Goal: Task Accomplishment & Management: Manage account settings

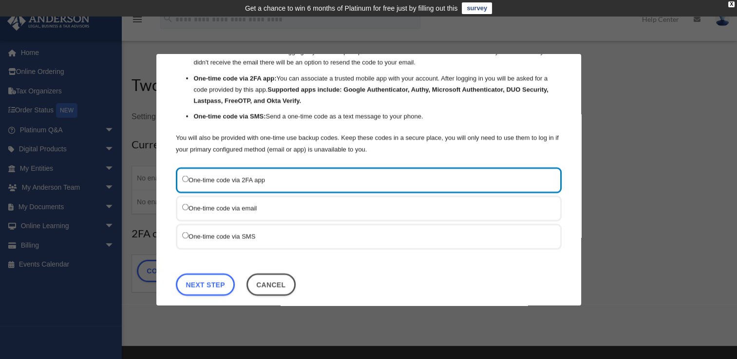
scroll to position [64, 0]
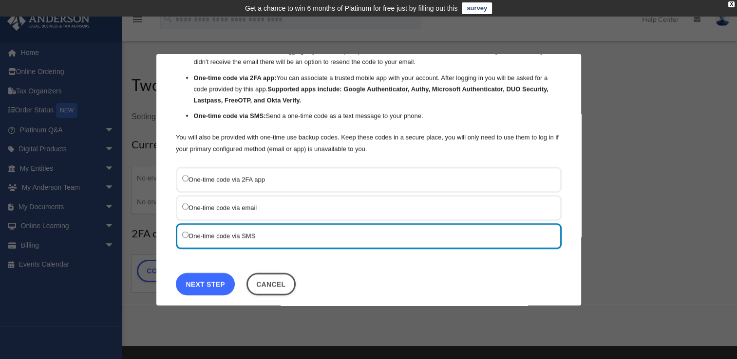
click at [227, 278] on link "Next Step" at bounding box center [205, 284] width 59 height 22
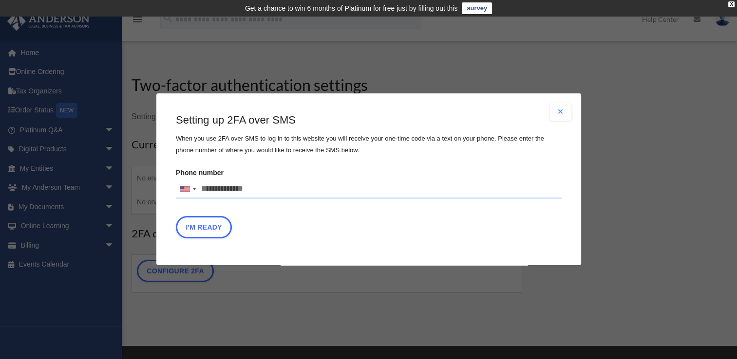
click at [230, 187] on input "Phone number United States +1 United Kingdom +44 Afghanistan (‫افغانستان‬‎) +93…" at bounding box center [369, 189] width 386 height 19
type input "**********"
type button "I'm Ready"
click at [213, 226] on button "I'm Ready" at bounding box center [204, 228] width 56 height 22
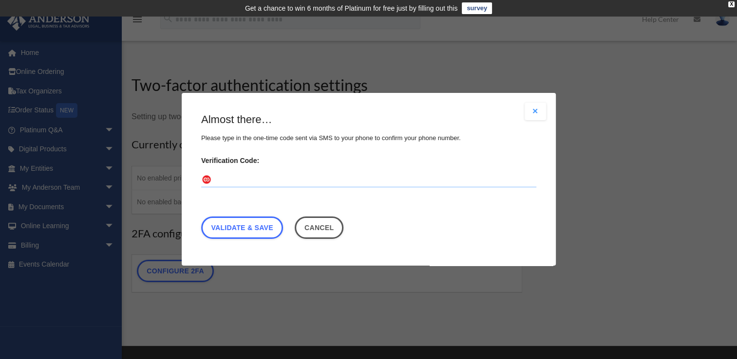
click at [230, 181] on input "Verification Code:" at bounding box center [368, 181] width 335 height 16
type input "******"
click at [255, 227] on link "Validate & Save" at bounding box center [242, 228] width 82 height 22
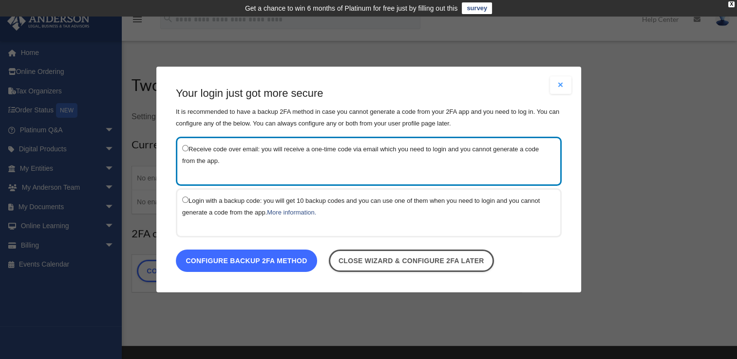
click at [267, 261] on link "Configure backup 2FA method" at bounding box center [246, 261] width 141 height 22
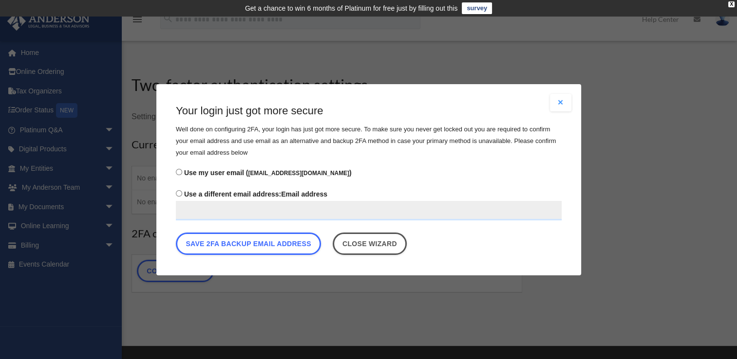
click at [230, 205] on input "Use a different email address: Email address" at bounding box center [369, 210] width 386 height 19
type input "**********"
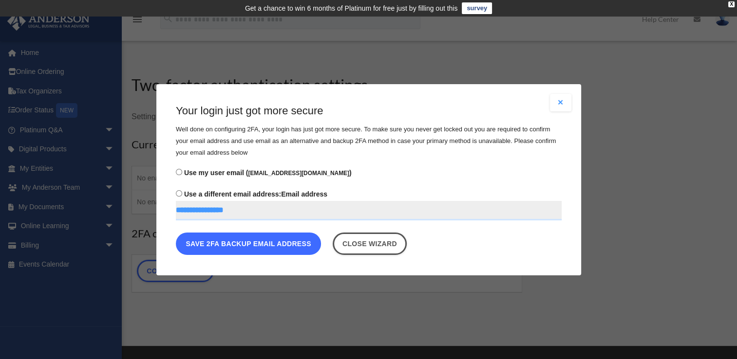
click at [241, 246] on button "Save 2FA backup email address" at bounding box center [248, 243] width 145 height 22
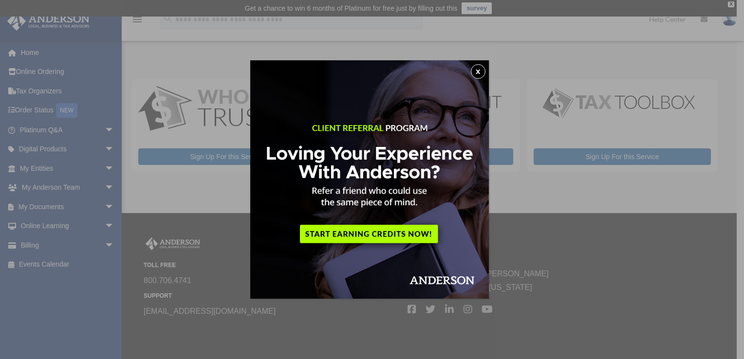
click at [476, 68] on button "x" at bounding box center [478, 71] width 15 height 15
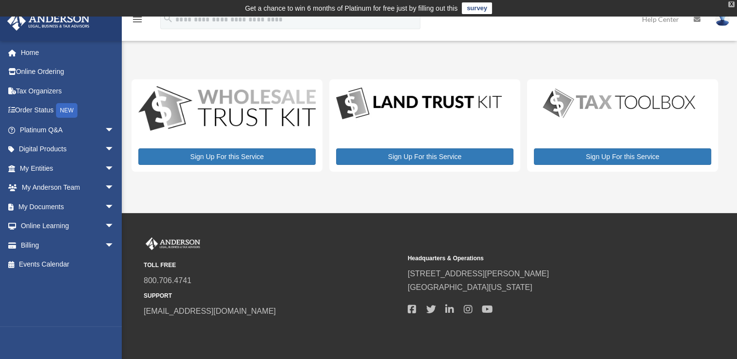
click at [731, 4] on div "X" at bounding box center [731, 4] width 6 height 6
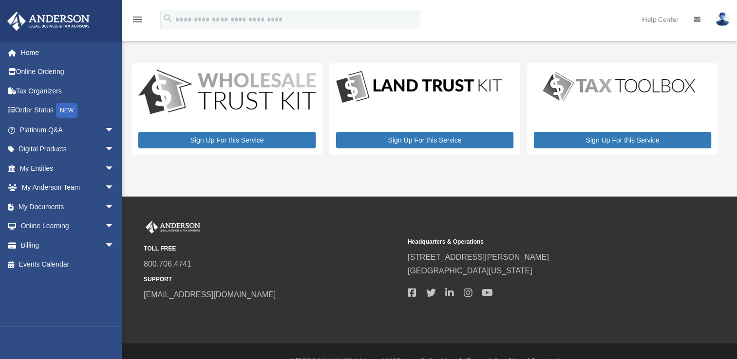
click at [137, 18] on icon "menu" at bounding box center [138, 20] width 12 height 12
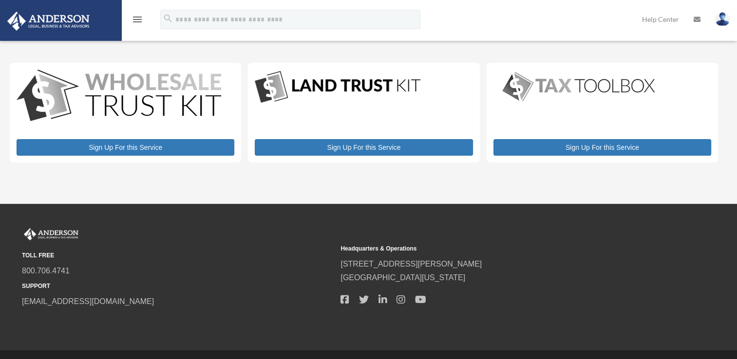
click at [137, 18] on icon "menu" at bounding box center [138, 20] width 12 height 12
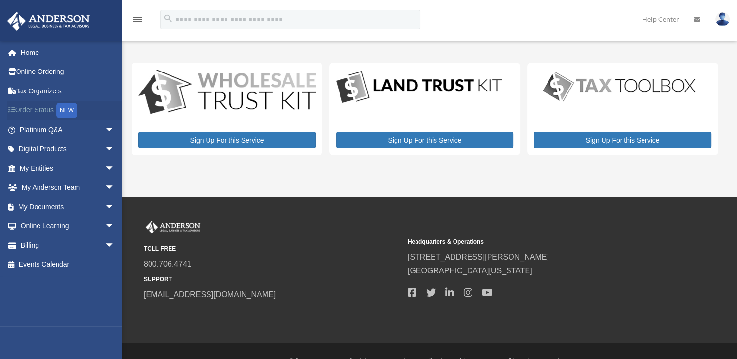
click at [33, 111] on link "Order Status NEW" at bounding box center [68, 111] width 122 height 20
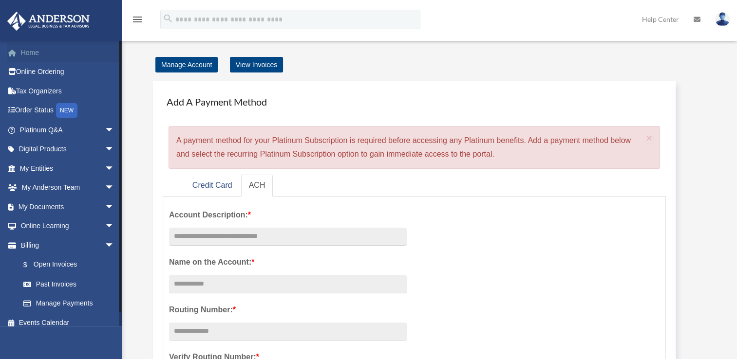
click at [36, 54] on link "Home" at bounding box center [68, 52] width 122 height 19
click at [105, 128] on span "arrow_drop_down" at bounding box center [114, 130] width 19 height 20
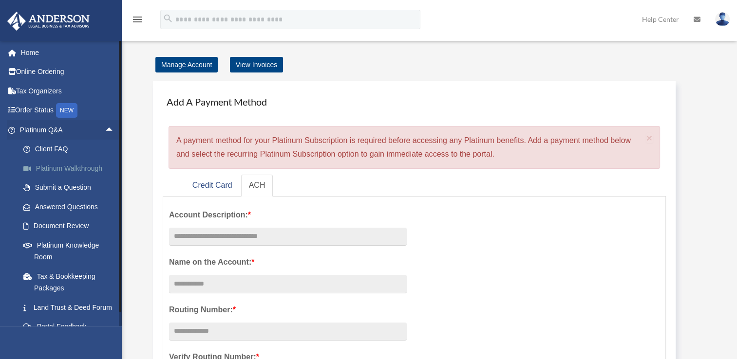
click at [61, 165] on link "Platinum Walkthrough" at bounding box center [71, 168] width 115 height 19
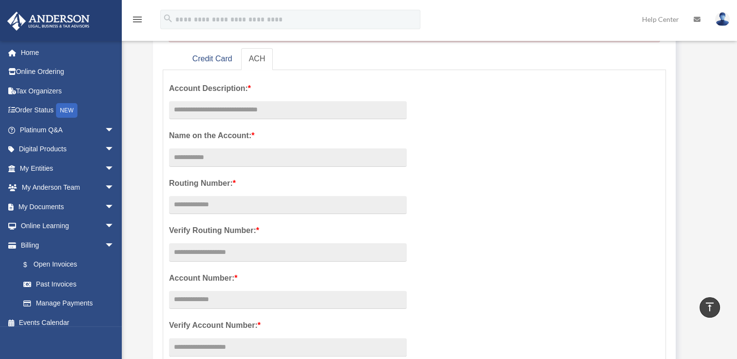
scroll to position [83, 0]
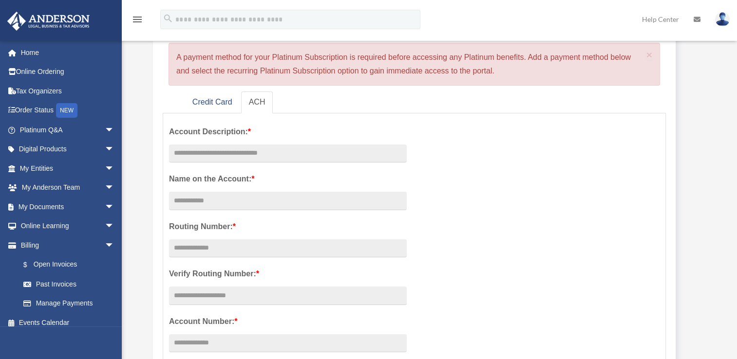
click at [722, 17] on img at bounding box center [722, 19] width 15 height 14
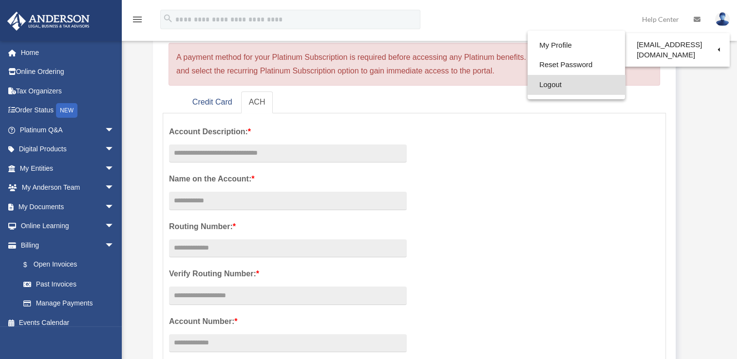
click at [534, 89] on link "Logout" at bounding box center [575, 85] width 97 height 20
